Goal: Information Seeking & Learning: Check status

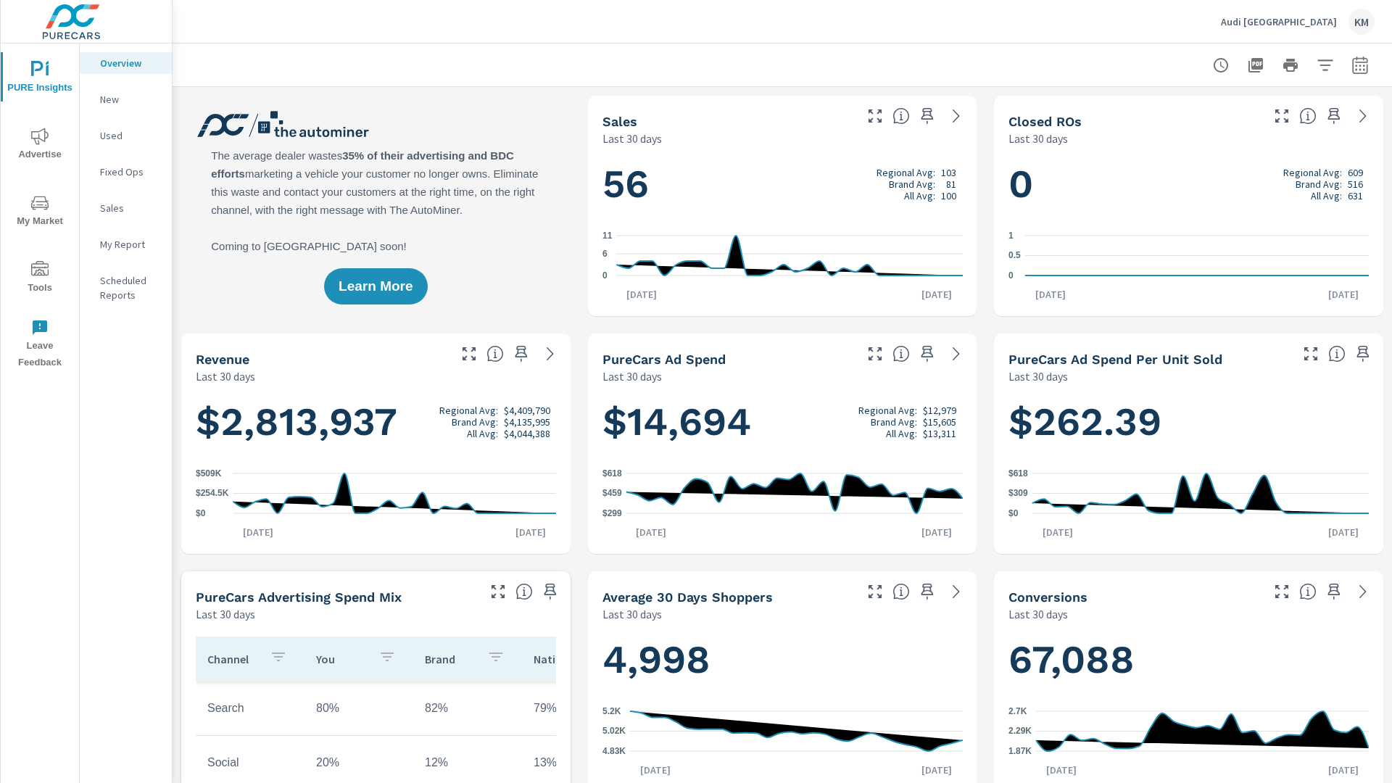
click at [125, 99] on p "New" at bounding box center [130, 99] width 60 height 14
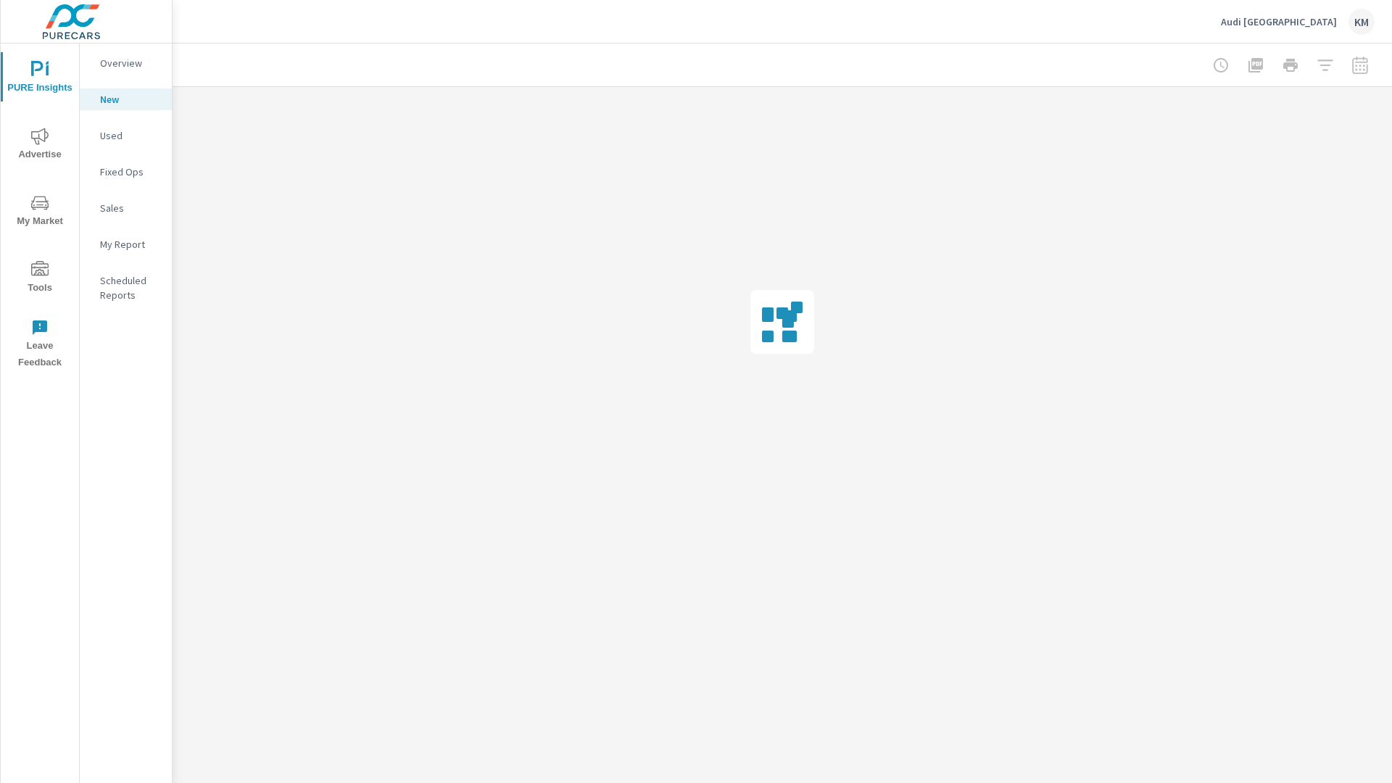
click at [125, 99] on p "New" at bounding box center [130, 99] width 60 height 14
click at [125, 136] on p "Used" at bounding box center [130, 135] width 60 height 14
